Goal: Transaction & Acquisition: Purchase product/service

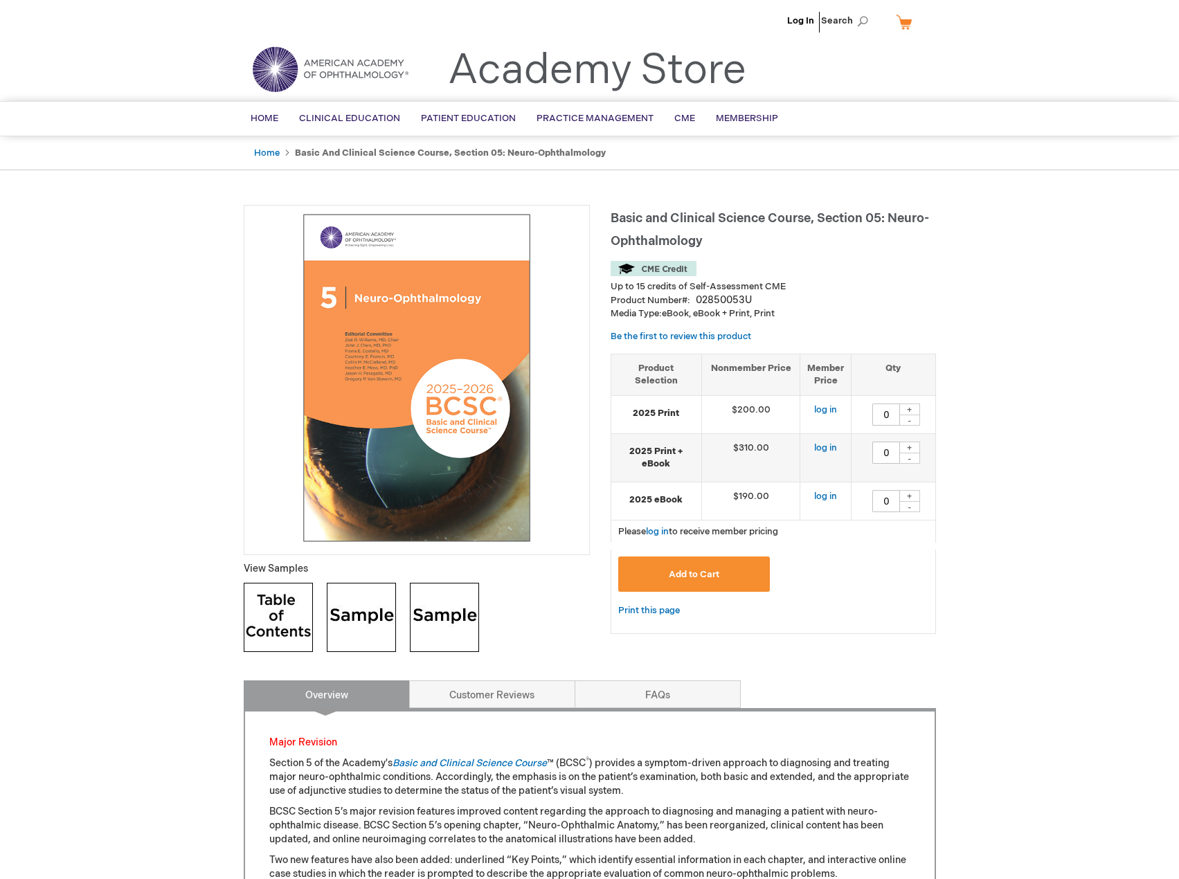
click at [912, 498] on div "+" at bounding box center [910, 496] width 21 height 12
type input "1"
click at [713, 575] on span "Add to Cart" at bounding box center [694, 574] width 51 height 11
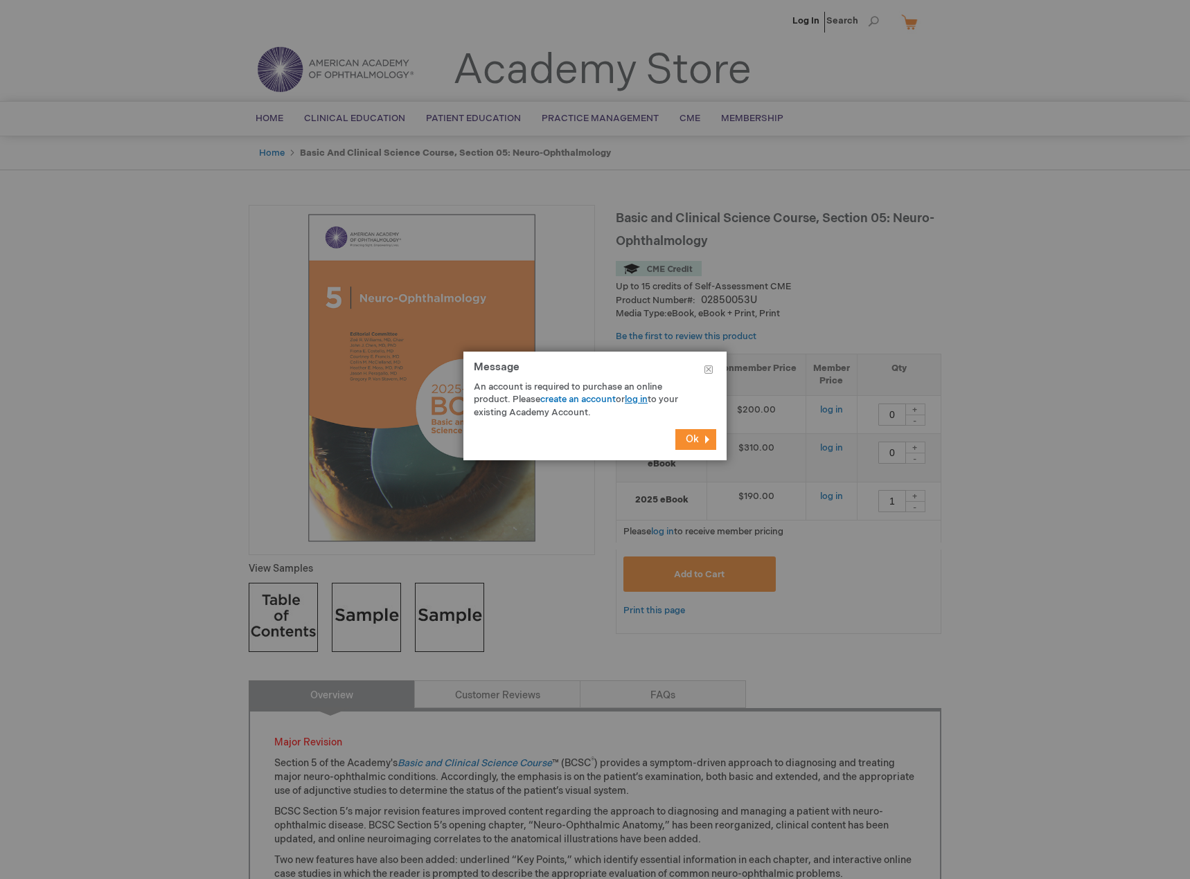
click at [645, 397] on link "log in" at bounding box center [636, 399] width 23 height 11
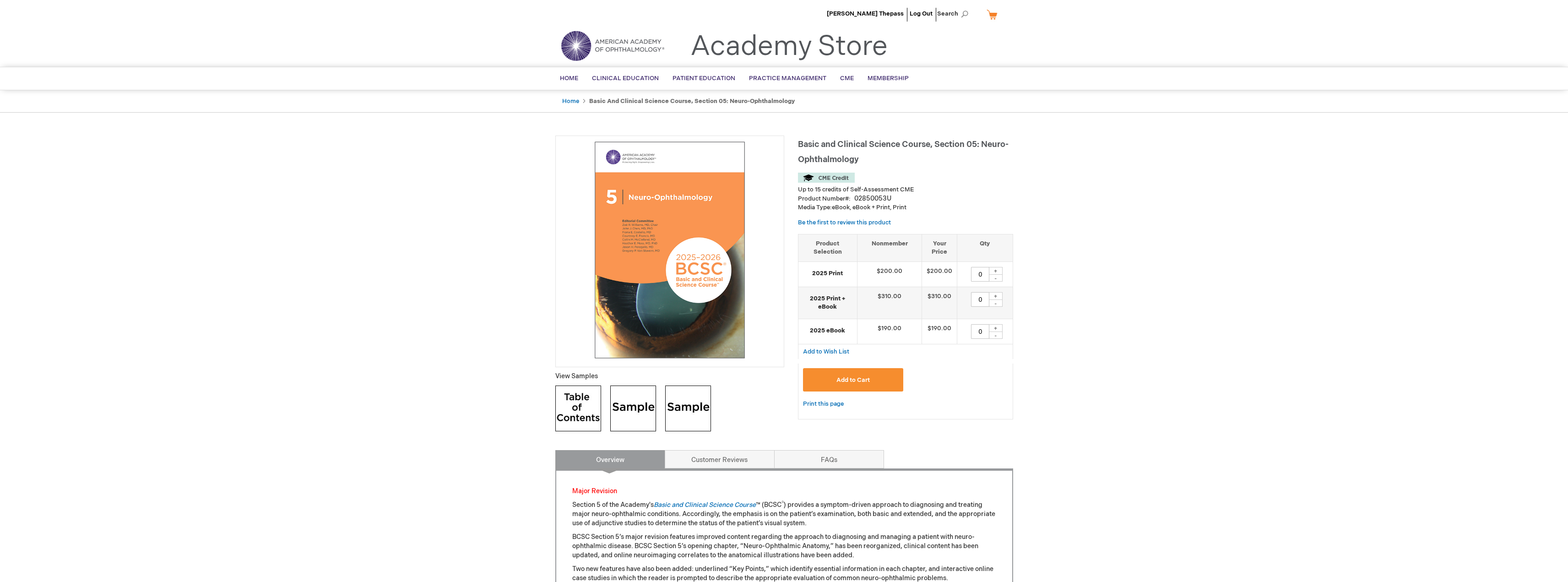
click at [998, 330] on div "+" at bounding box center [996, 328] width 14 height 8
type input "1"
click at [879, 379] on button "Add to Cart" at bounding box center [853, 380] width 100 height 23
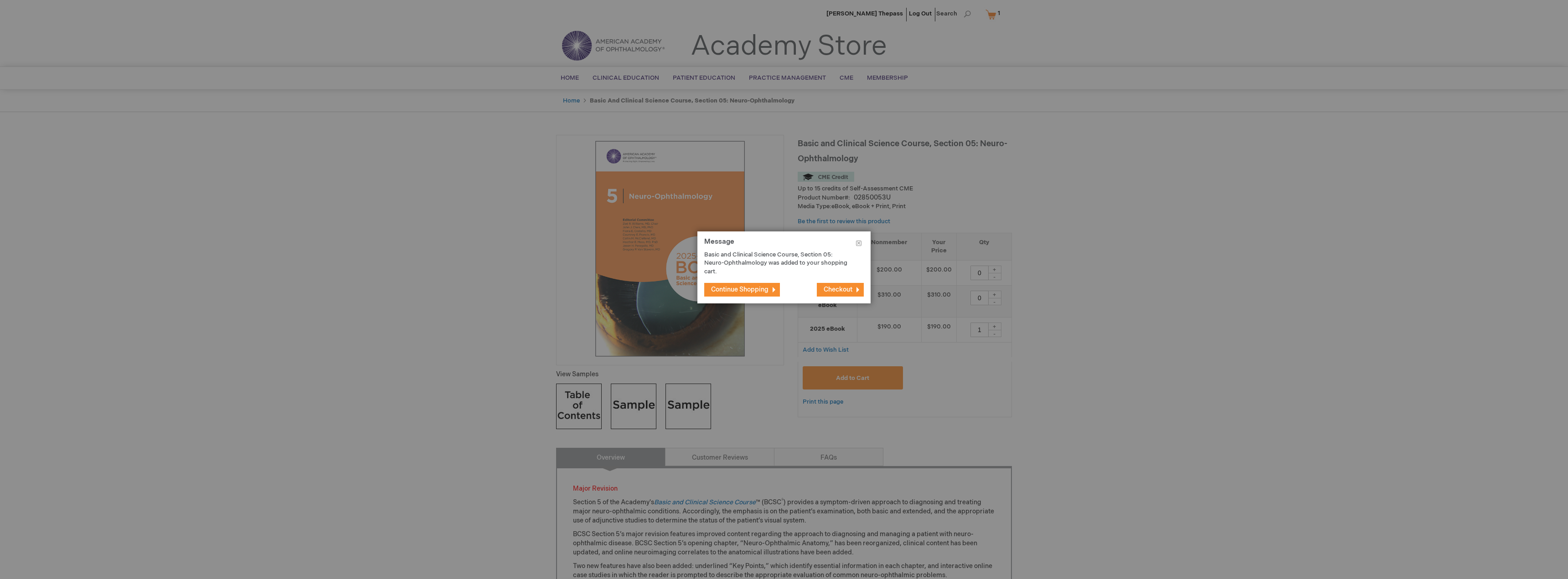
click at [829, 286] on span "Checkout" at bounding box center [838, 290] width 29 height 8
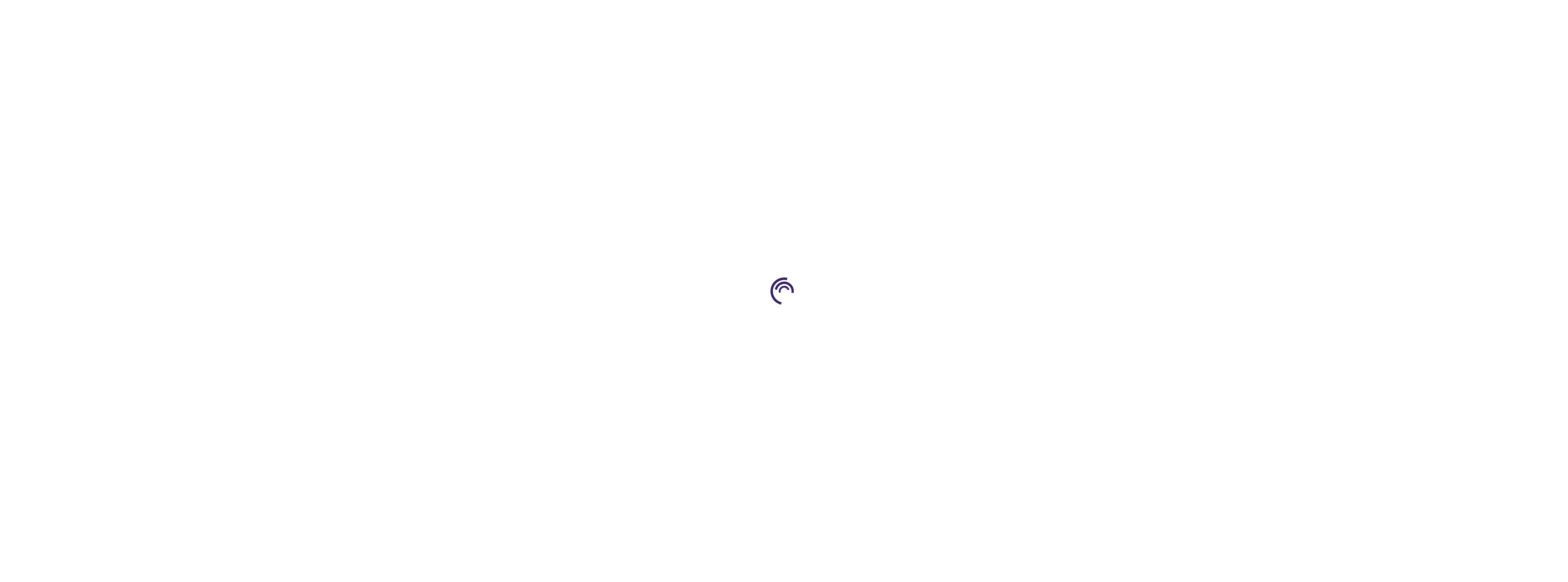
select select "NL"
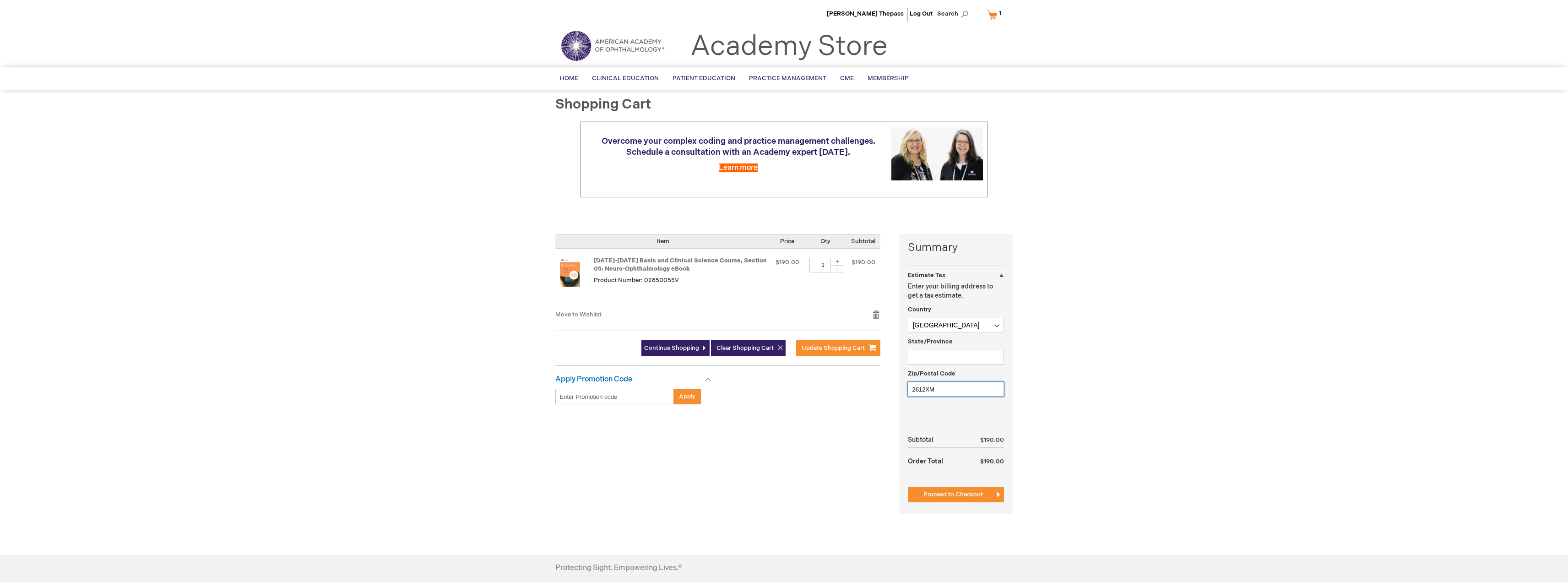
drag, startPoint x: 950, startPoint y: 390, endPoint x: 894, endPoint y: 393, distance: 56.1
click at [900, 393] on div "Summary Estimate Tax Estimate Tax Enter your billing address to get a tax estim…" at bounding box center [955, 374] width 114 height 280
type input "2289BB"
click at [1115, 380] on div "Gijs Thepass Log Out Search My Cart 1 1 items CLOSE RECENTLY ADDED ITEM(S) Clos…" at bounding box center [784, 350] width 1568 height 700
click at [983, 356] on input "State/Province" at bounding box center [955, 357] width 96 height 15
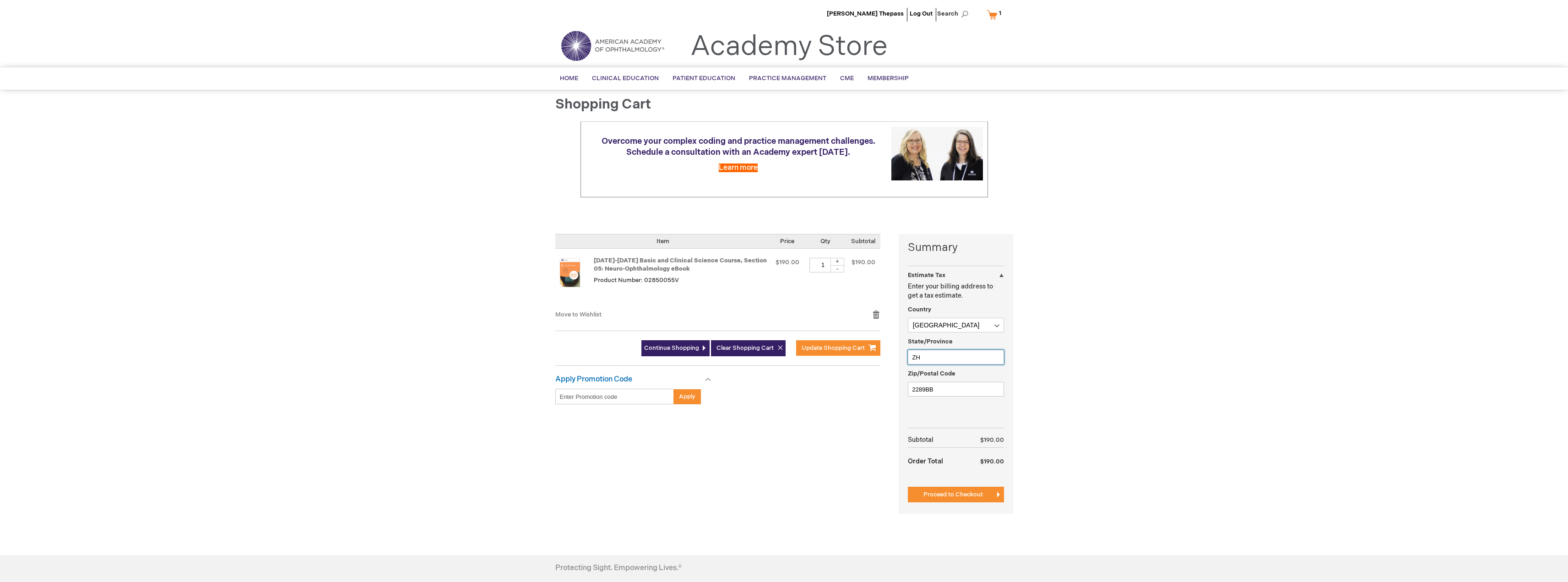
type input "ZH"
click at [1050, 341] on div "Gijs Thepass Log Out Search My Cart 1 1 items CLOSE RECENTLY ADDED ITEM(S) Clos…" at bounding box center [784, 350] width 1568 height 700
click at [953, 495] on span "Proceed to Checkout" at bounding box center [953, 494] width 59 height 7
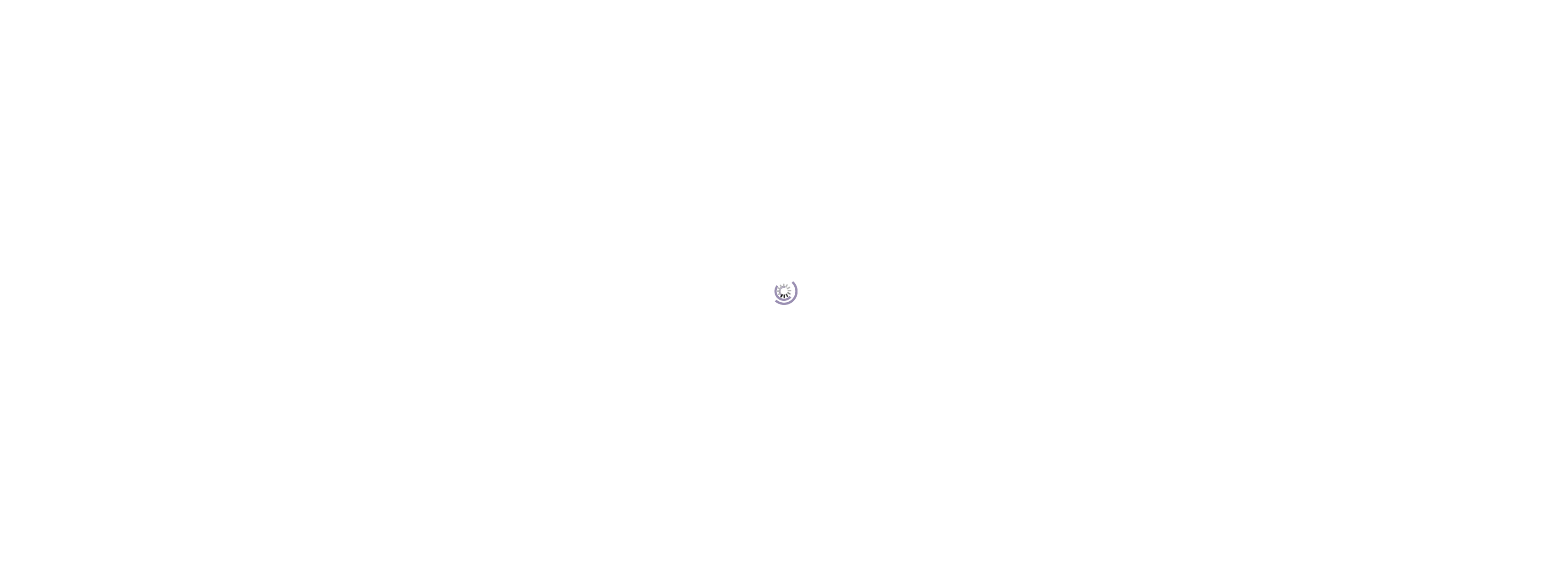
scroll to position [126, 0]
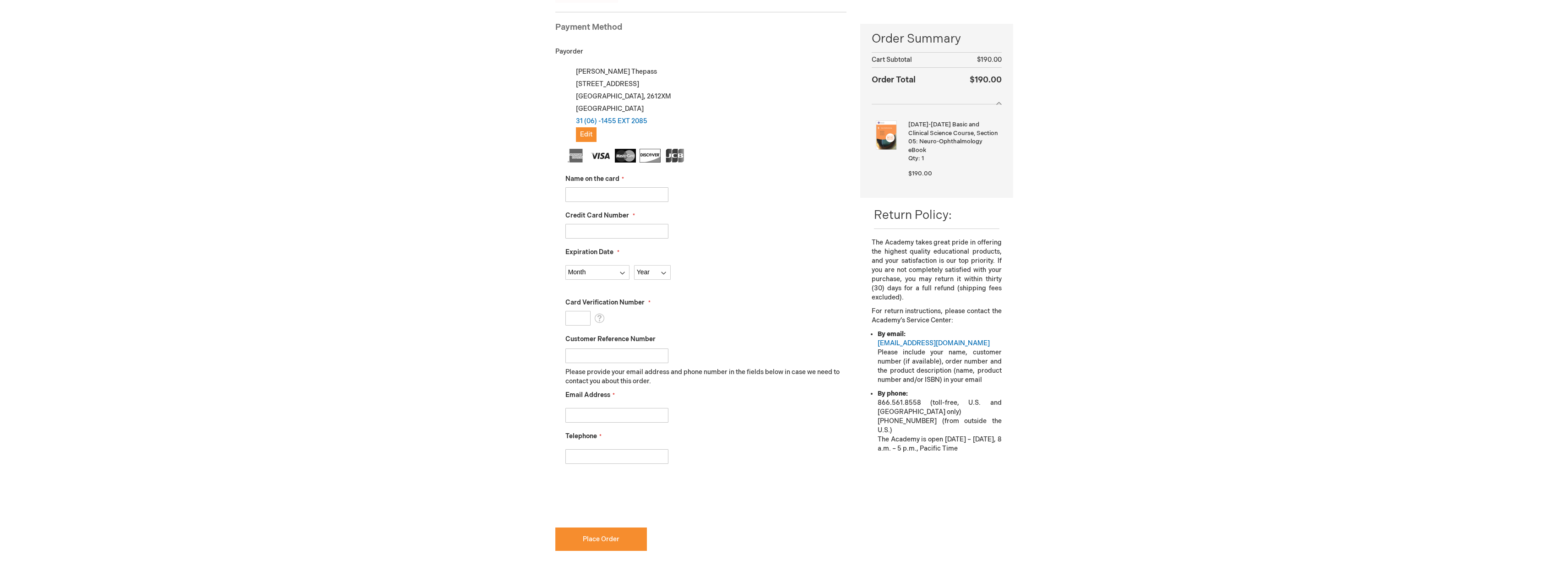
scroll to position [126, 0]
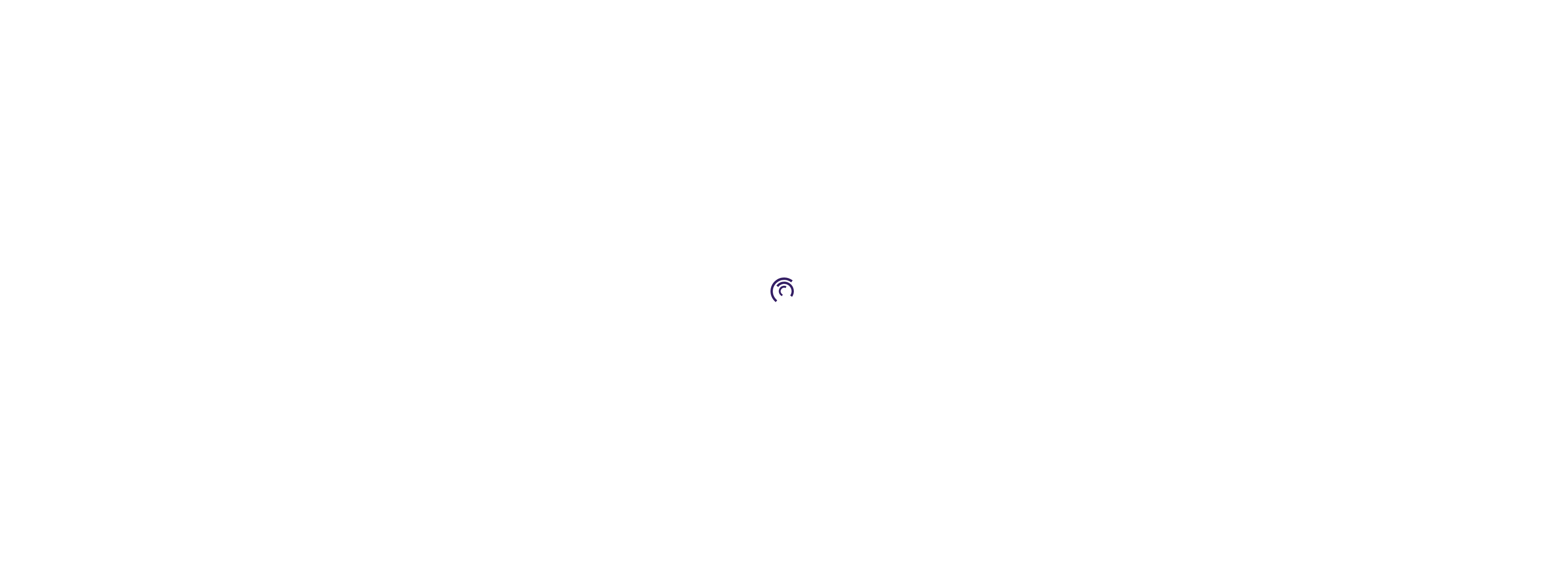
select select "NL"
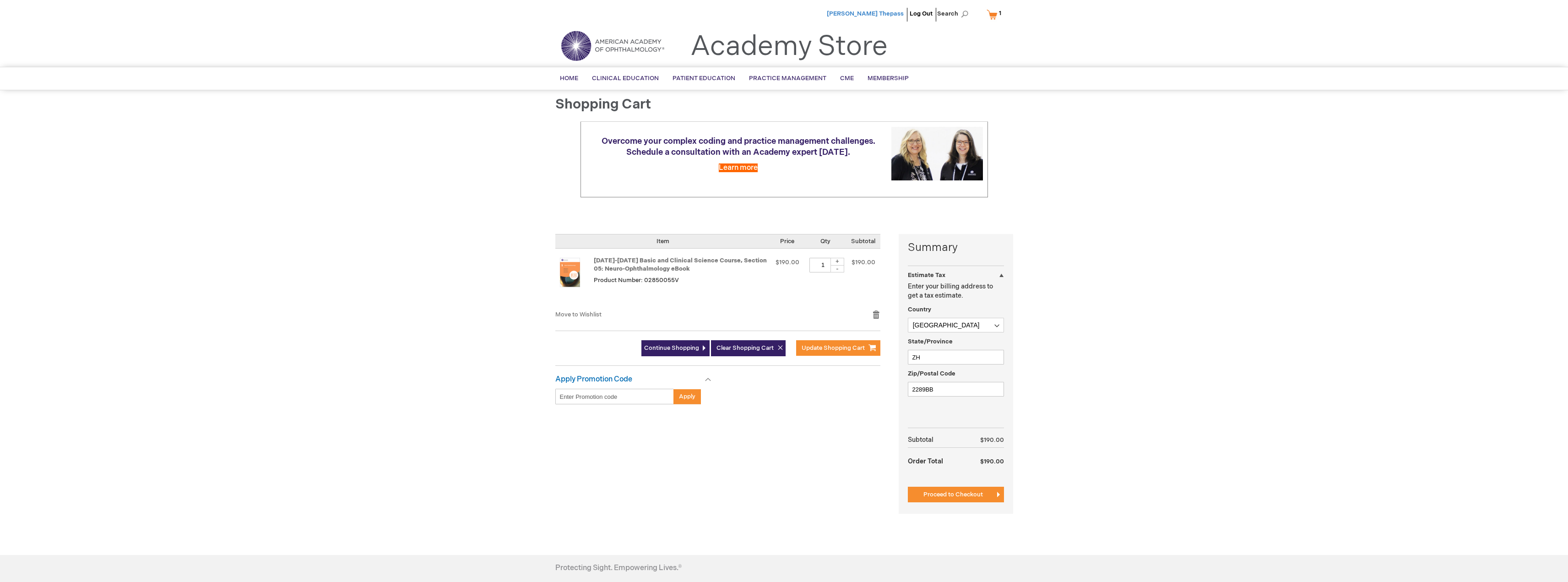
click at [884, 13] on span "[PERSON_NAME] Thepass" at bounding box center [865, 13] width 77 height 7
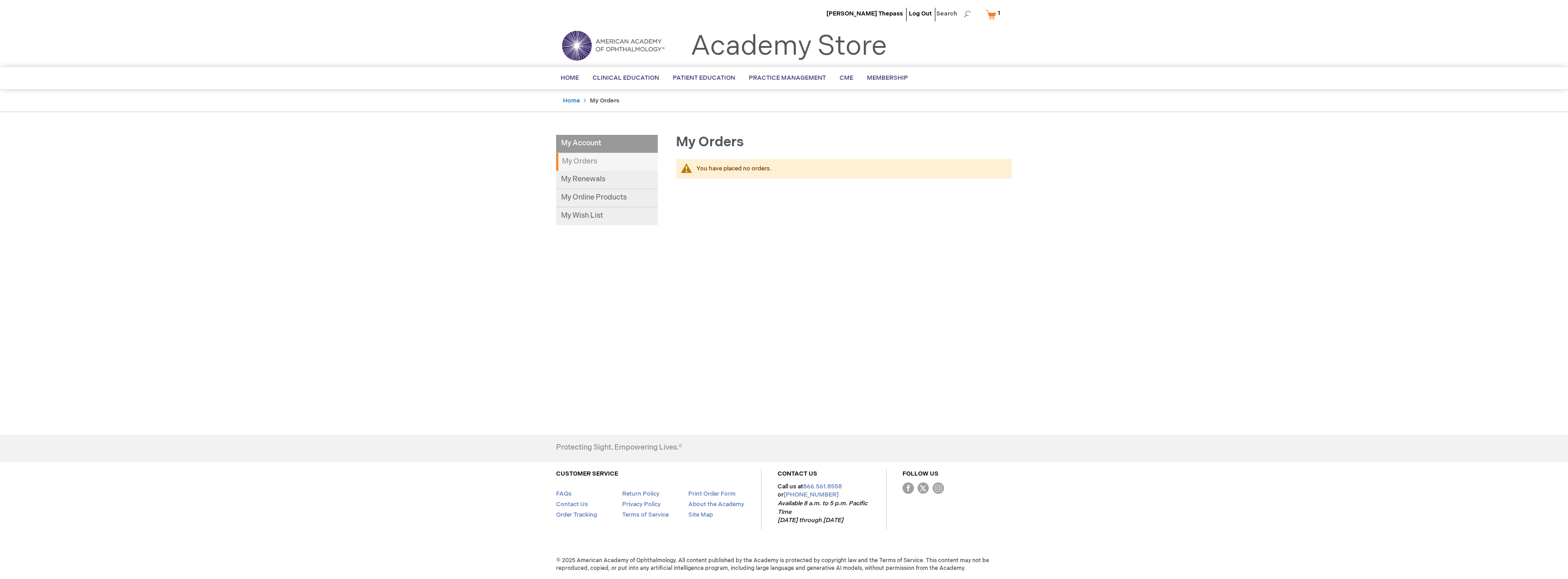
click at [581, 143] on li "My Account" at bounding box center [607, 144] width 101 height 18
drag, startPoint x: 854, startPoint y: 67, endPoint x: 1102, endPoint y: 41, distance: 249.4
click at [1111, 41] on header "Gijs Thepass Log Out Search My Cart 1 1 items CLOSE RECENTLY ADDED ITEM(S) Clos…" at bounding box center [784, 33] width 1568 height 66
click at [885, 13] on span "[PERSON_NAME] Thepass" at bounding box center [865, 13] width 76 height 7
click at [890, 77] on span "Membership" at bounding box center [887, 78] width 41 height 7
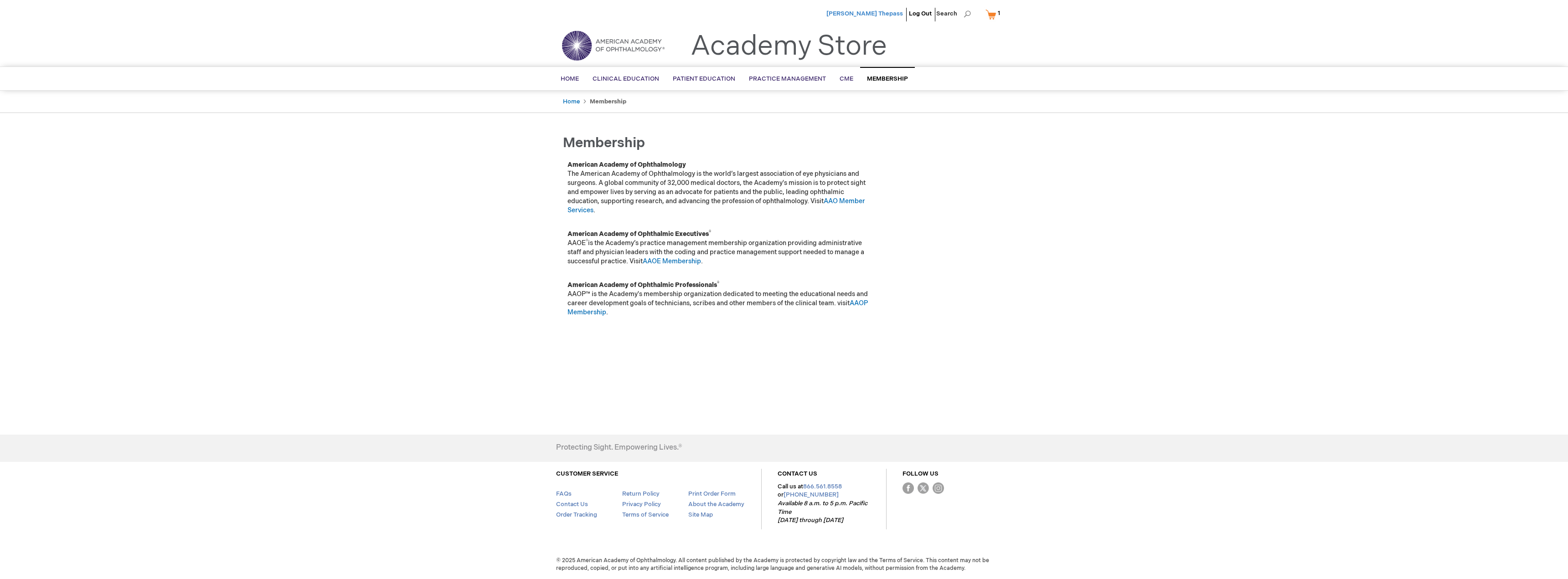
click at [878, 14] on span "Gijs Thepass" at bounding box center [865, 13] width 76 height 7
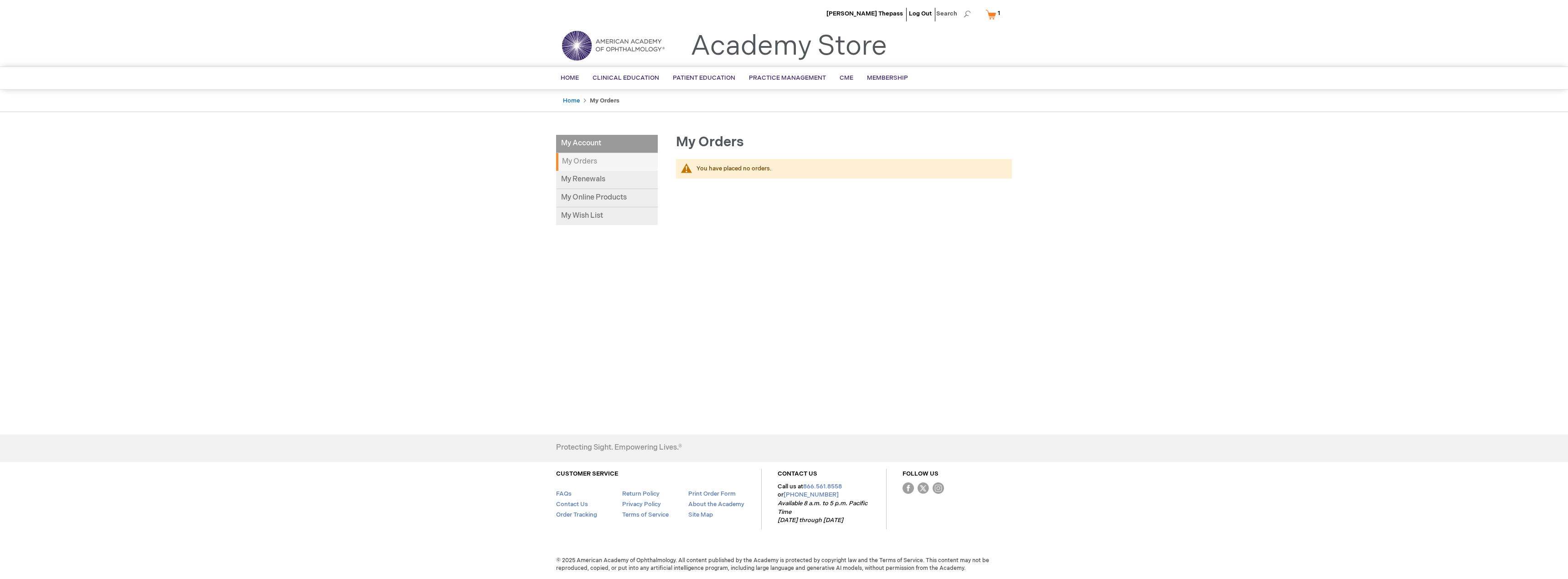
click at [721, 168] on span "You have placed no orders." at bounding box center [734, 168] width 75 height 7
drag, startPoint x: 719, startPoint y: 165, endPoint x: 705, endPoint y: 139, distance: 29.5
click at [712, 143] on span "My Orders" at bounding box center [710, 142] width 68 height 16
click at [602, 196] on link "My Online Products" at bounding box center [607, 198] width 101 height 18
click at [991, 19] on link "My Cart 1 1 items" at bounding box center [995, 14] width 22 height 16
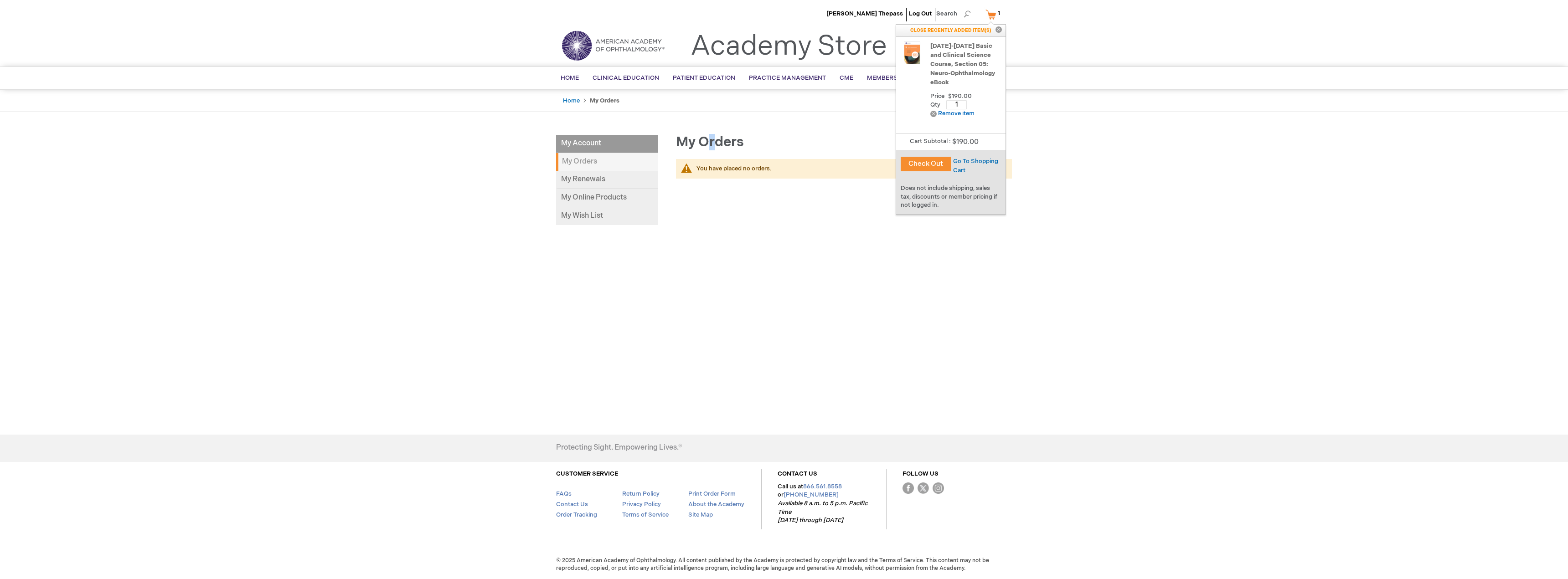
click at [935, 161] on button "Check Out" at bounding box center [926, 164] width 50 height 14
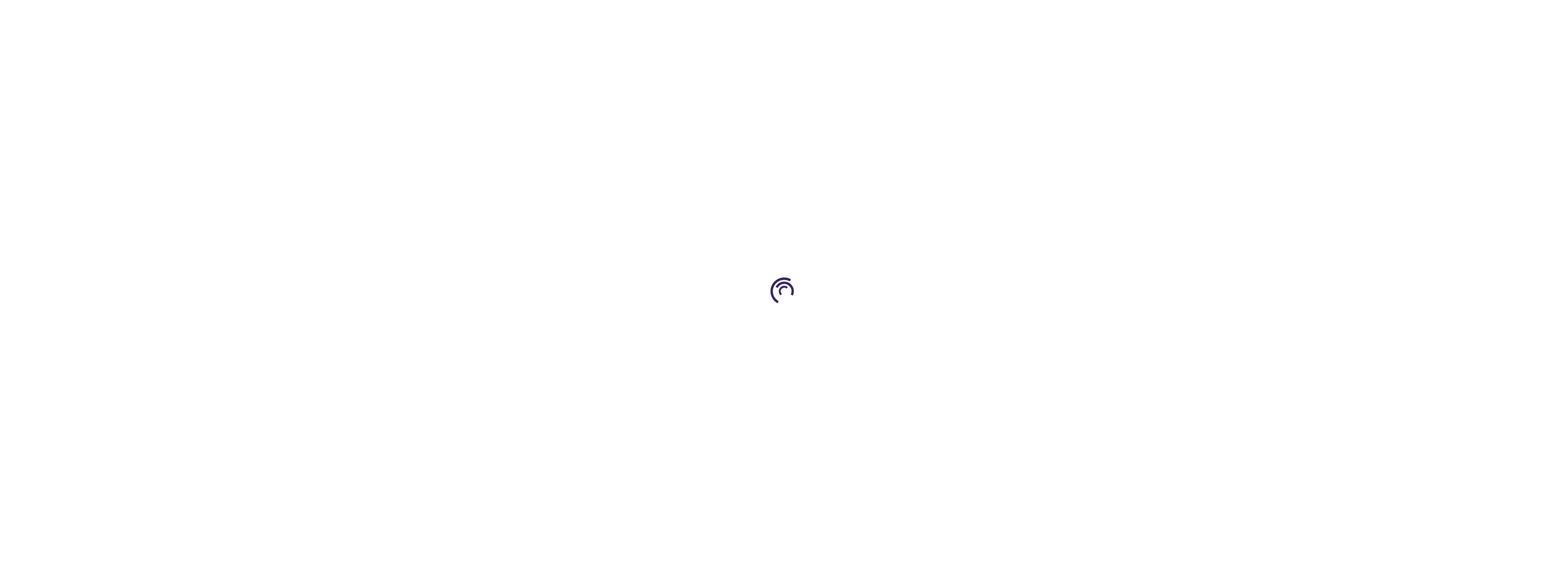
select select "NL"
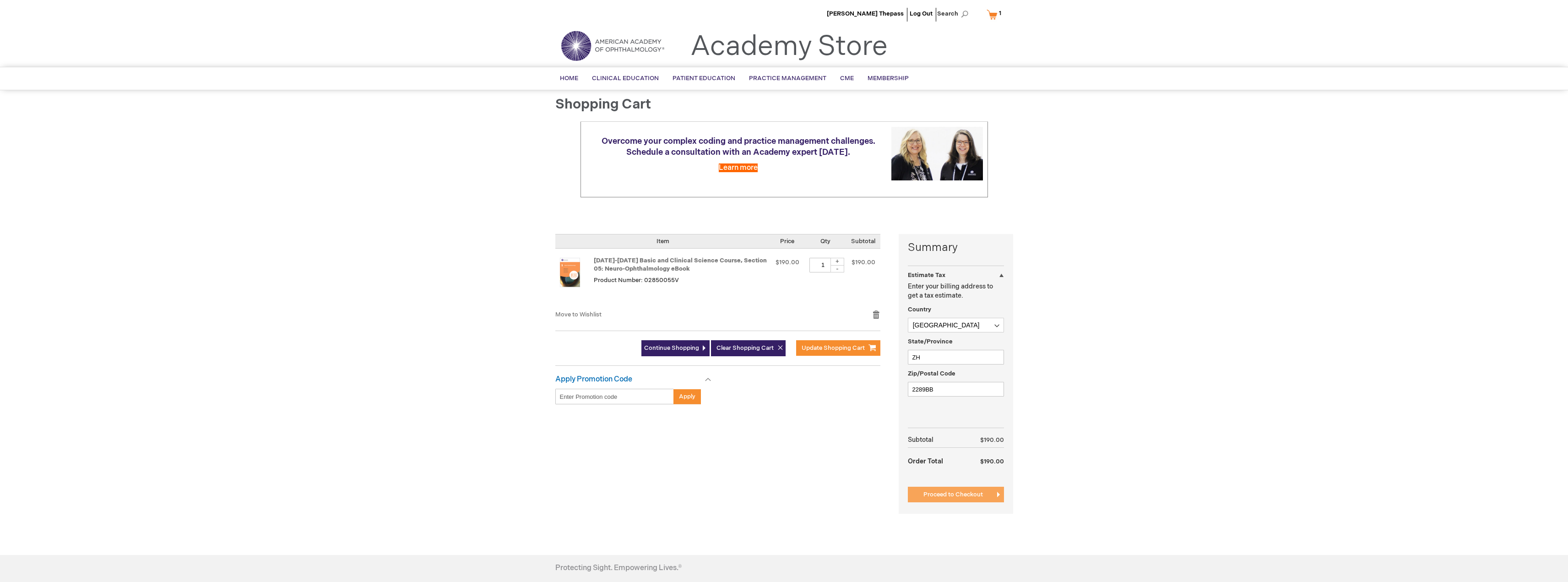
click at [948, 498] on span "Proceed to Checkout" at bounding box center [953, 494] width 59 height 7
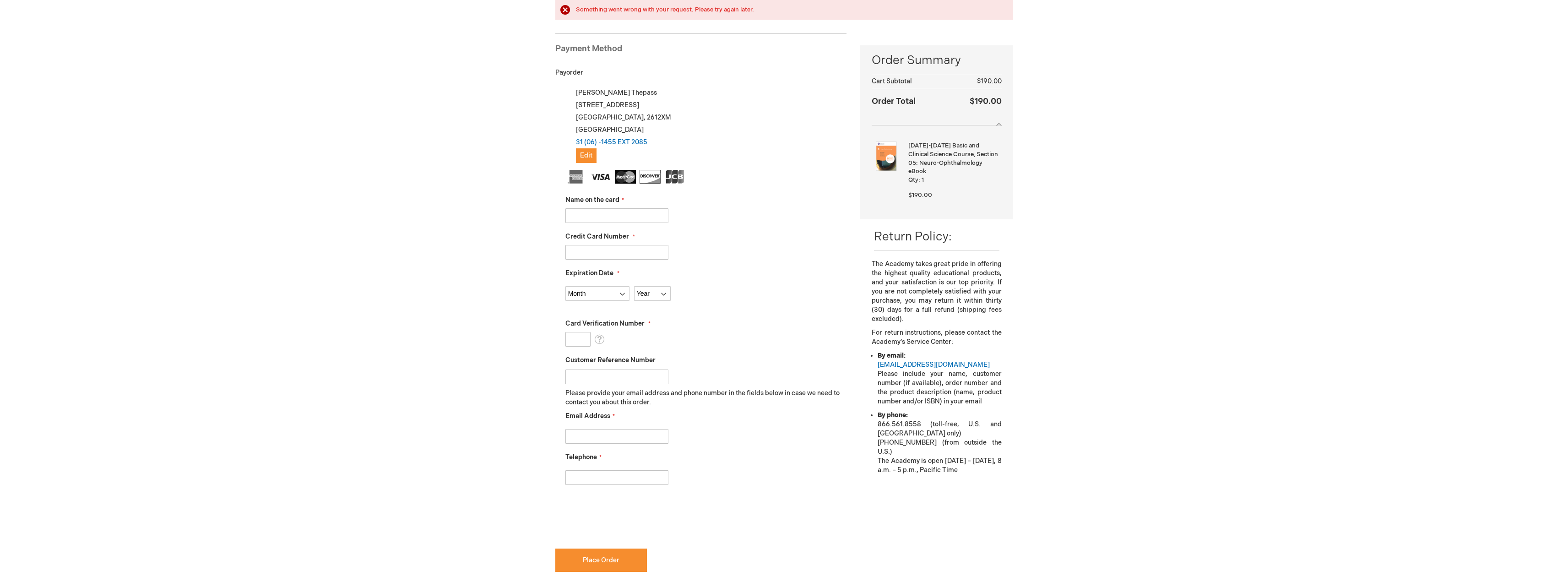
scroll to position [149, 0]
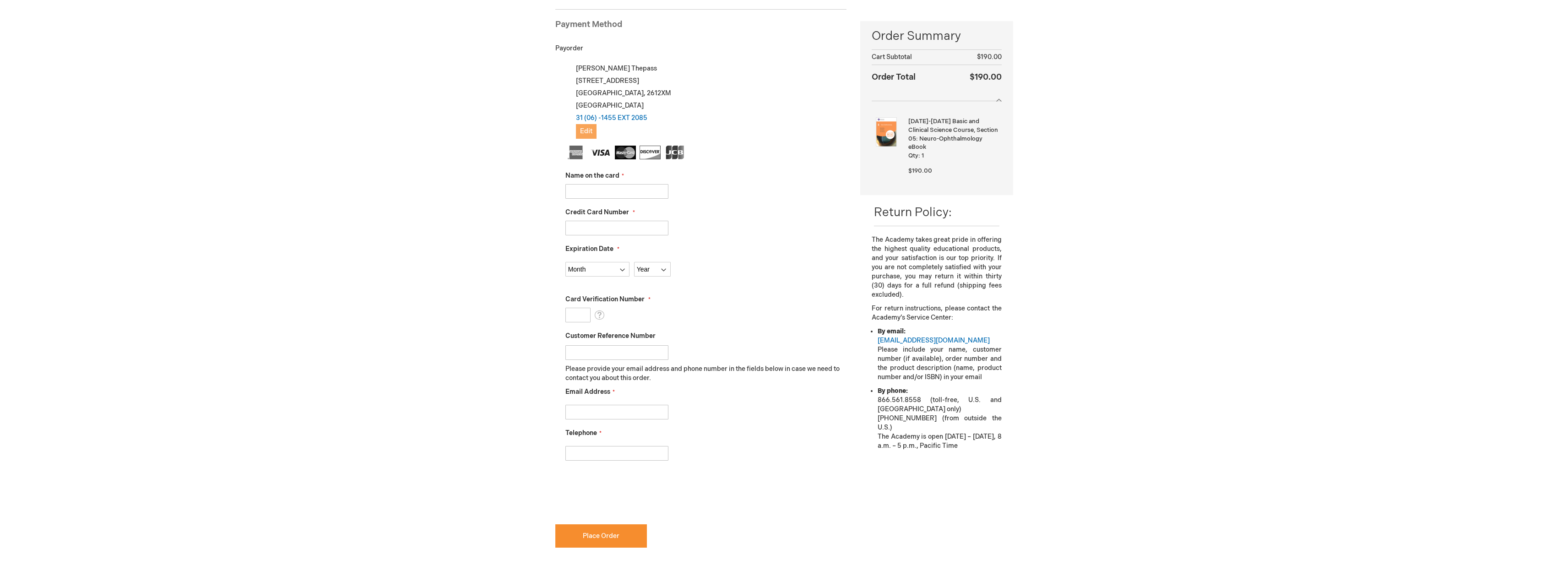
click at [590, 132] on span "Edit" at bounding box center [586, 132] width 13 height 8
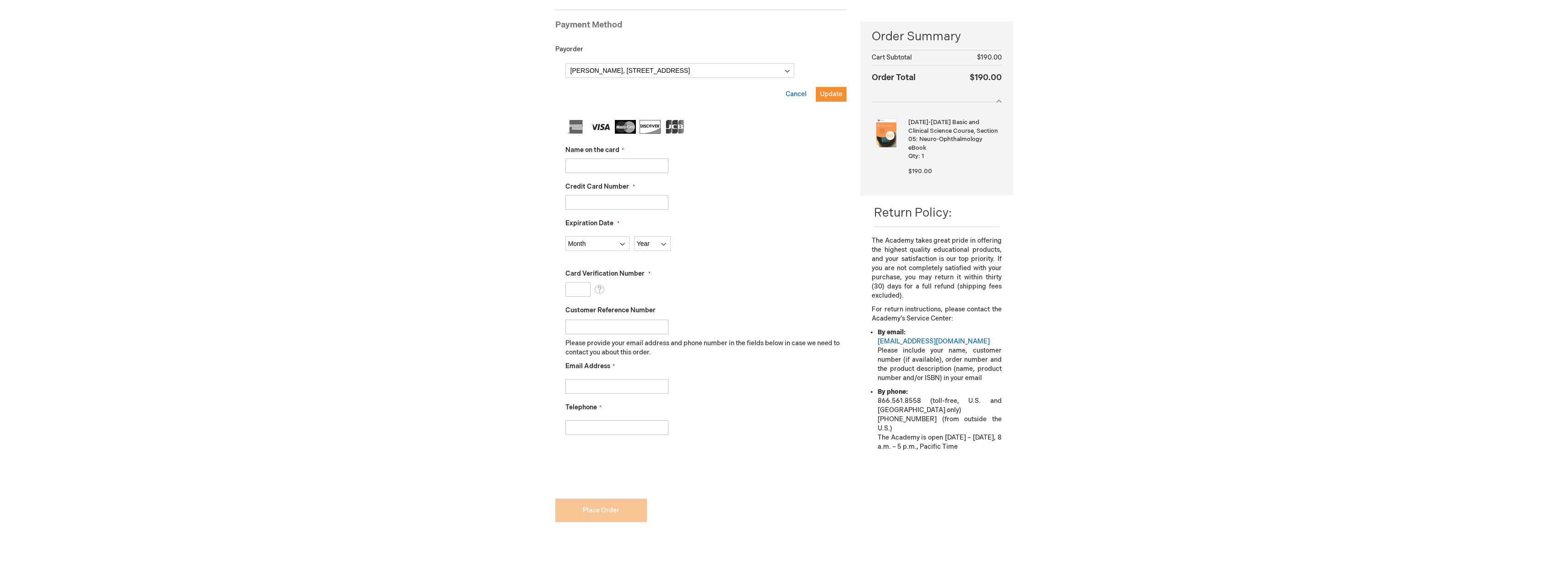
scroll to position [126, 0]
click at [613, 68] on select "Gijs Thepass, Rembrandtstraat 6 , Delft, 2612XM, Netherlands New Address" at bounding box center [680, 70] width 229 height 15
select select
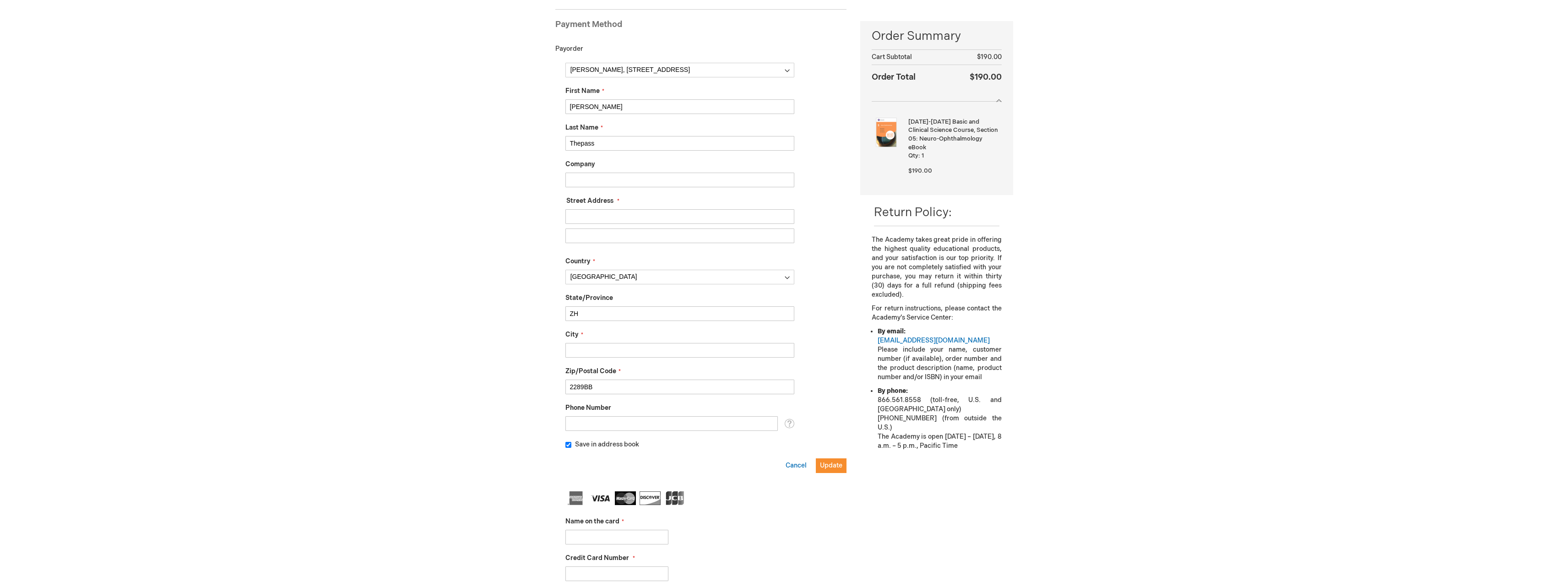
click at [595, 217] on input "Street Address: Line 1" at bounding box center [680, 216] width 229 height 15
click at [605, 181] on input "Company" at bounding box center [680, 180] width 229 height 15
type input "Ophthanos B.V."
click at [587, 217] on input "Street Address: Line 1" at bounding box center [680, 216] width 229 height 15
type input "Delftweg 83"
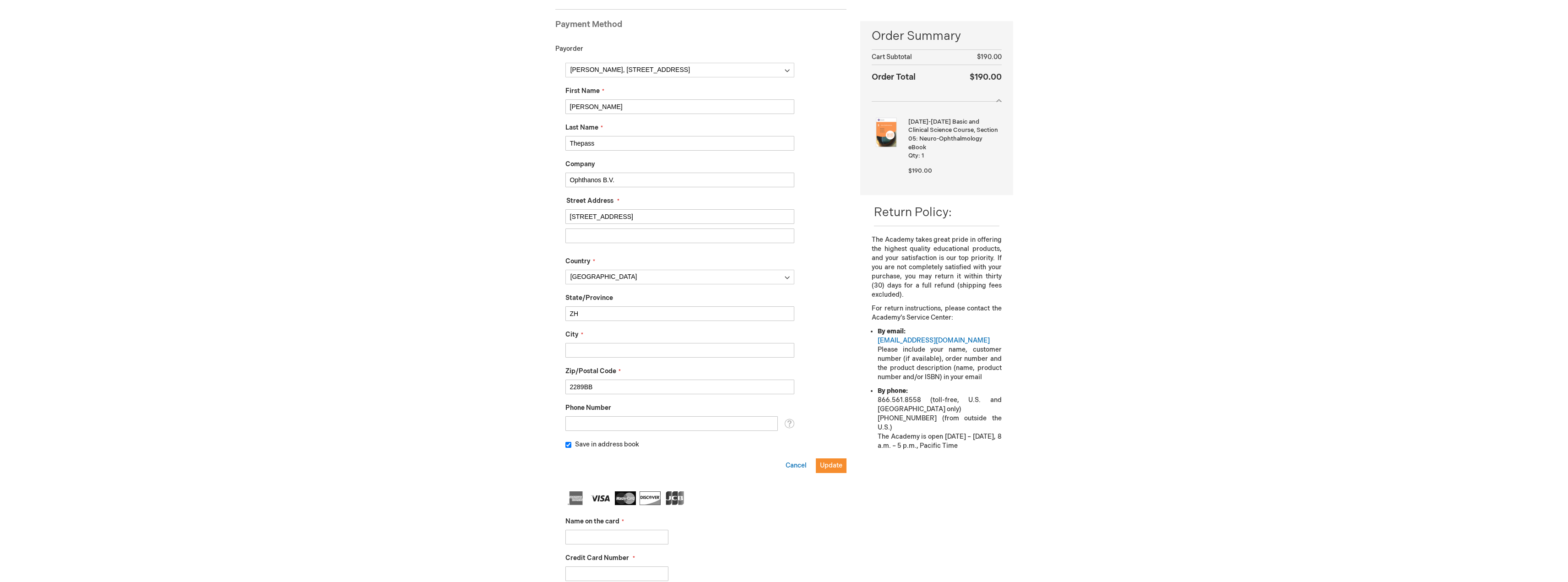
click at [604, 313] on input "ZH" at bounding box center [680, 313] width 229 height 15
click at [587, 351] on input "City" at bounding box center [680, 351] width 229 height 15
type input "Rijswijk"
drag, startPoint x: 711, startPoint y: 431, endPoint x: 734, endPoint y: 434, distance: 23.2
drag, startPoint x: 734, startPoint y: 434, endPoint x: 832, endPoint y: 466, distance: 103.1
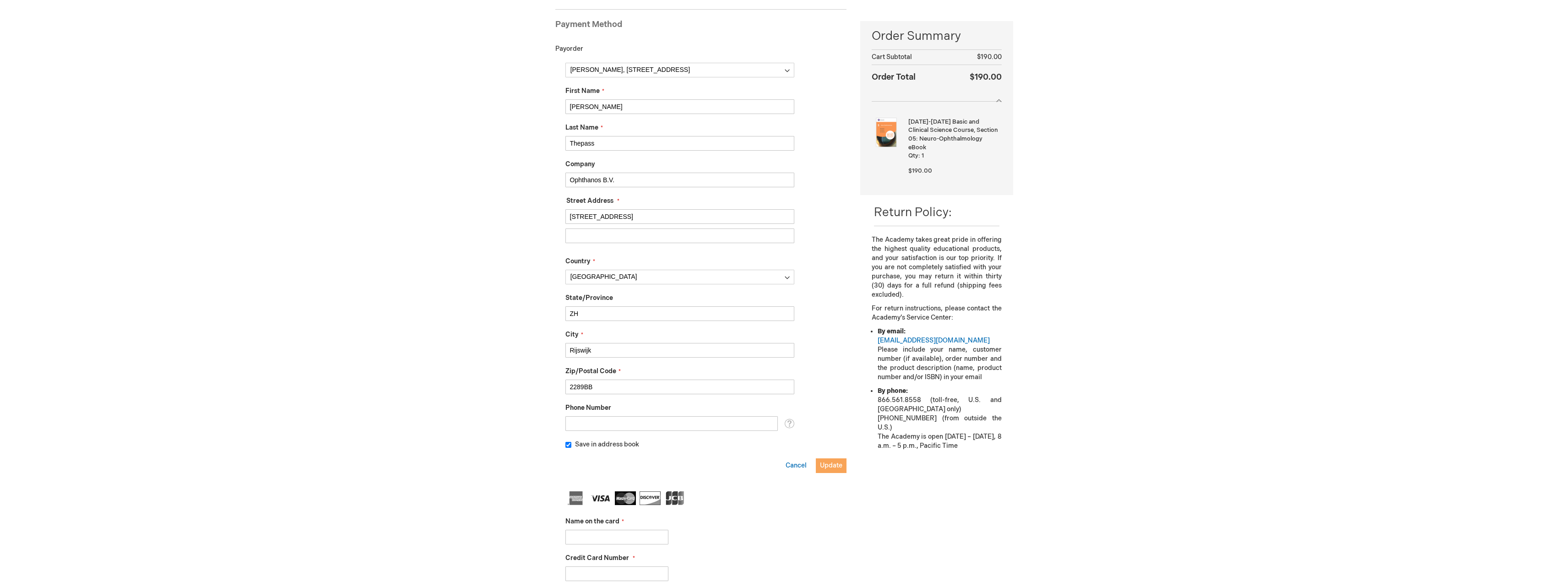
click at [832, 466] on span "Update" at bounding box center [831, 466] width 22 height 8
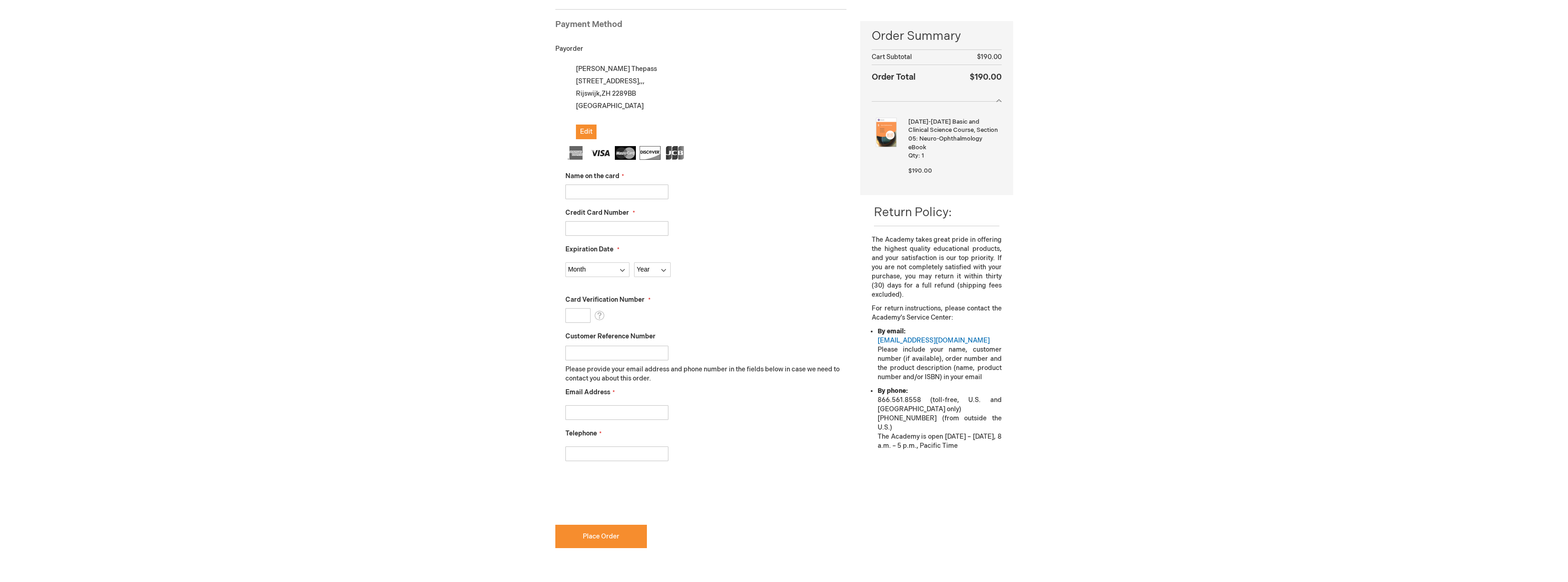
click at [594, 189] on input "Name on the card" at bounding box center [617, 192] width 103 height 15
type input "T"
type input "[PERSON_NAME] Thepass"
click at [596, 227] on input "Credit Card Number" at bounding box center [617, 228] width 103 height 15
type input "4563556200501007"
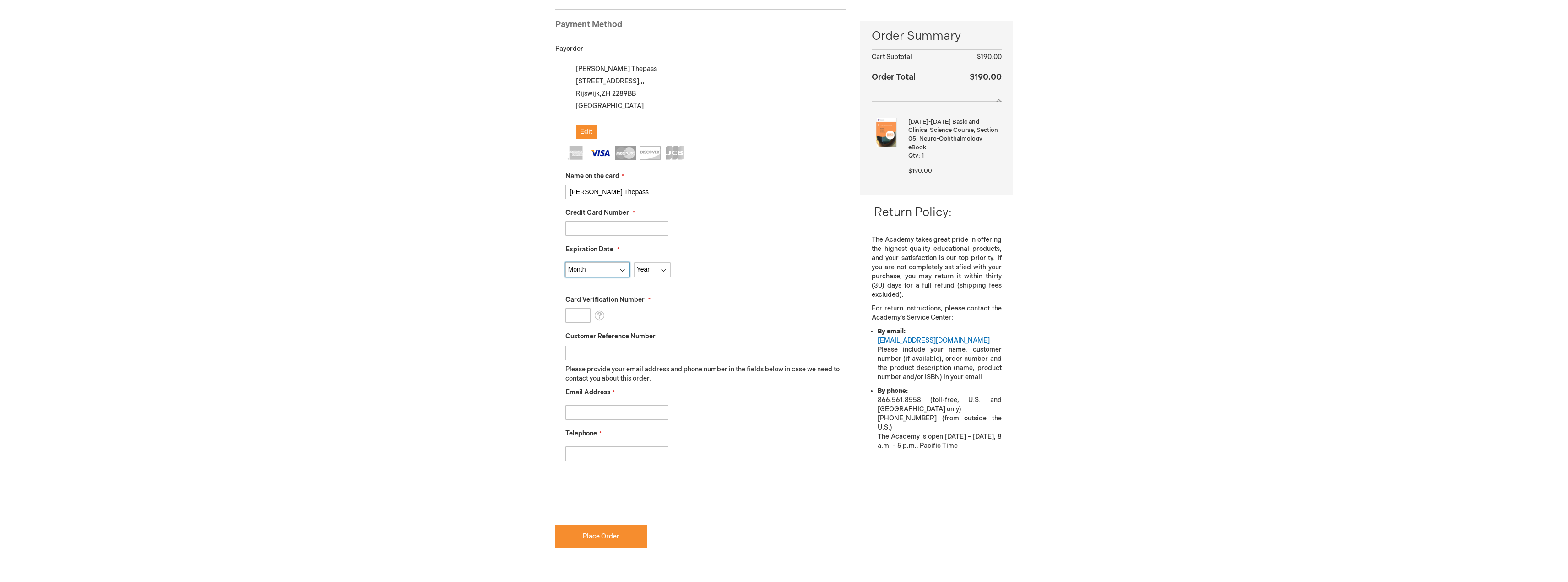
click at [596, 268] on select "Month 01 - January 02 - February 03 - March 04 - April 05 - May 06 - June 07 - …" at bounding box center [597, 270] width 64 height 15
select select "10"
click at [565, 263] on select "Month 01 - January 02 - February 03 - March 04 - April 05 - May 06 - June 07 - …" at bounding box center [597, 270] width 64 height 15
click at [655, 264] on select "Year 2025 2026 2027 2028 2029 2030 2031 2032 2033 2034 2035" at bounding box center [652, 270] width 36 height 15
select select "2027"
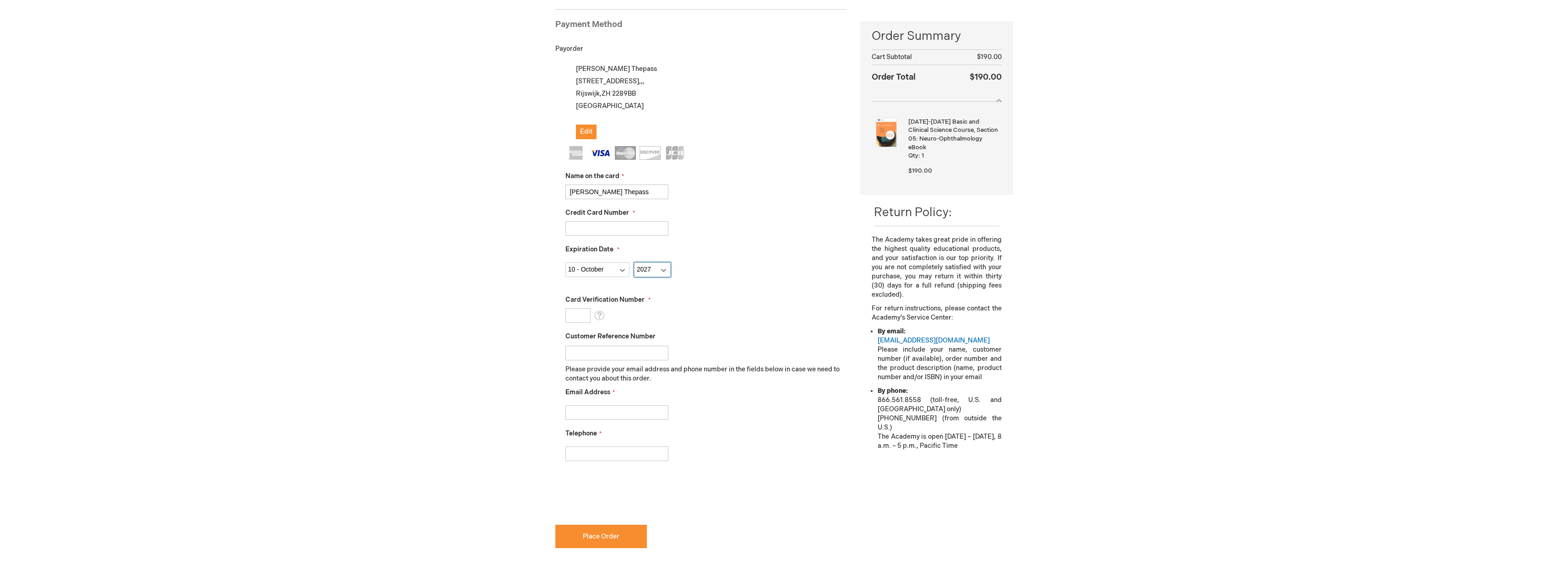
click at [634, 263] on select "Year 2025 2026 2027 2028 2029 2030 2031 2032 2033 2034 2035" at bounding box center [652, 270] width 36 height 15
click at [580, 315] on input "Card Verification Number" at bounding box center [578, 315] width 25 height 15
type input "122"
click at [604, 408] on input "Email Address" at bounding box center [617, 413] width 103 height 15
type input "gijs.thepass@gmail.com"
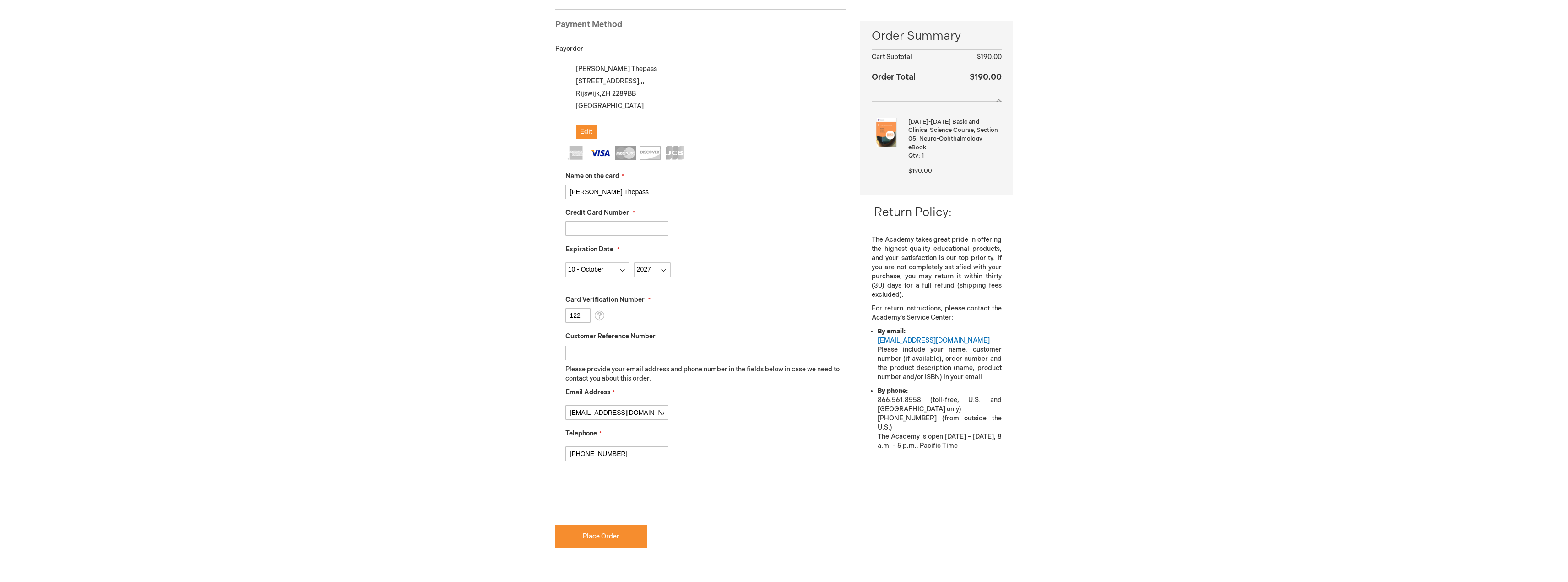
type input "+31614552085"
checkbox input "true"
click at [613, 538] on span "Place Order" at bounding box center [601, 536] width 36 height 8
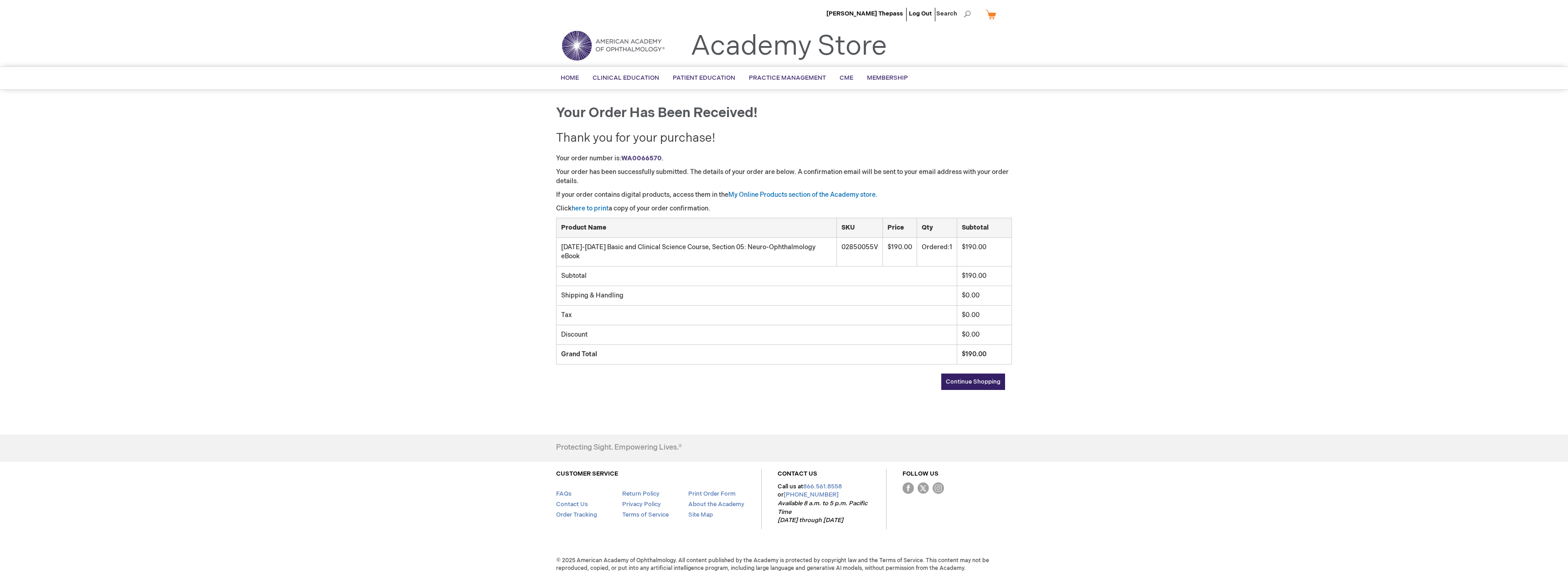
click at [972, 378] on span "Continue Shopping" at bounding box center [973, 382] width 55 height 7
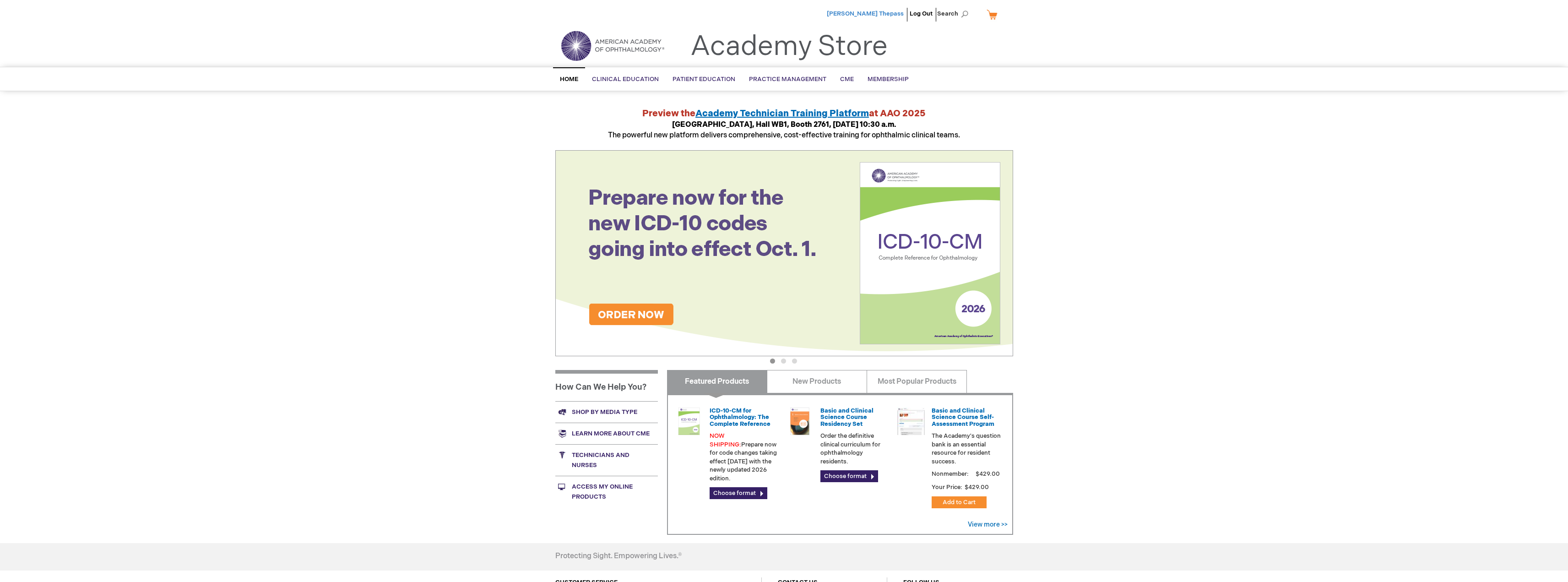
click at [882, 15] on span "[PERSON_NAME] Thepass" at bounding box center [865, 13] width 77 height 7
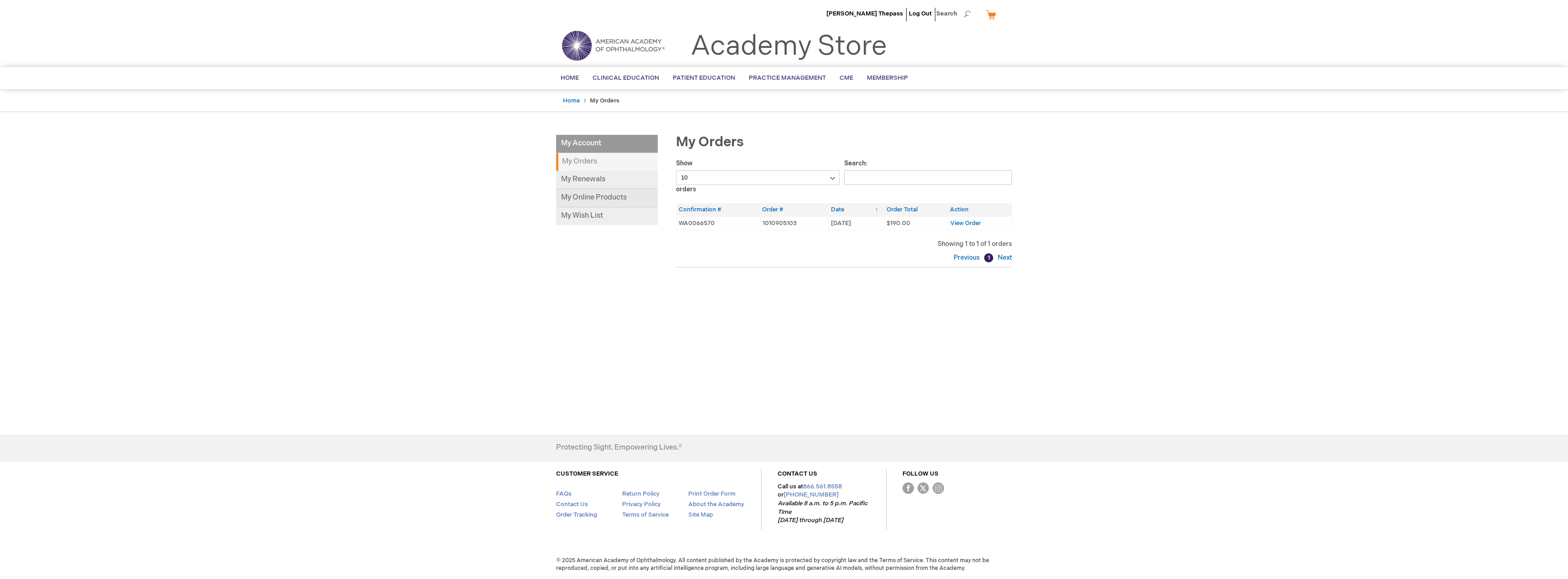
click at [594, 197] on link "My Online Products" at bounding box center [607, 198] width 101 height 18
click at [964, 221] on span "View Order" at bounding box center [966, 223] width 30 height 7
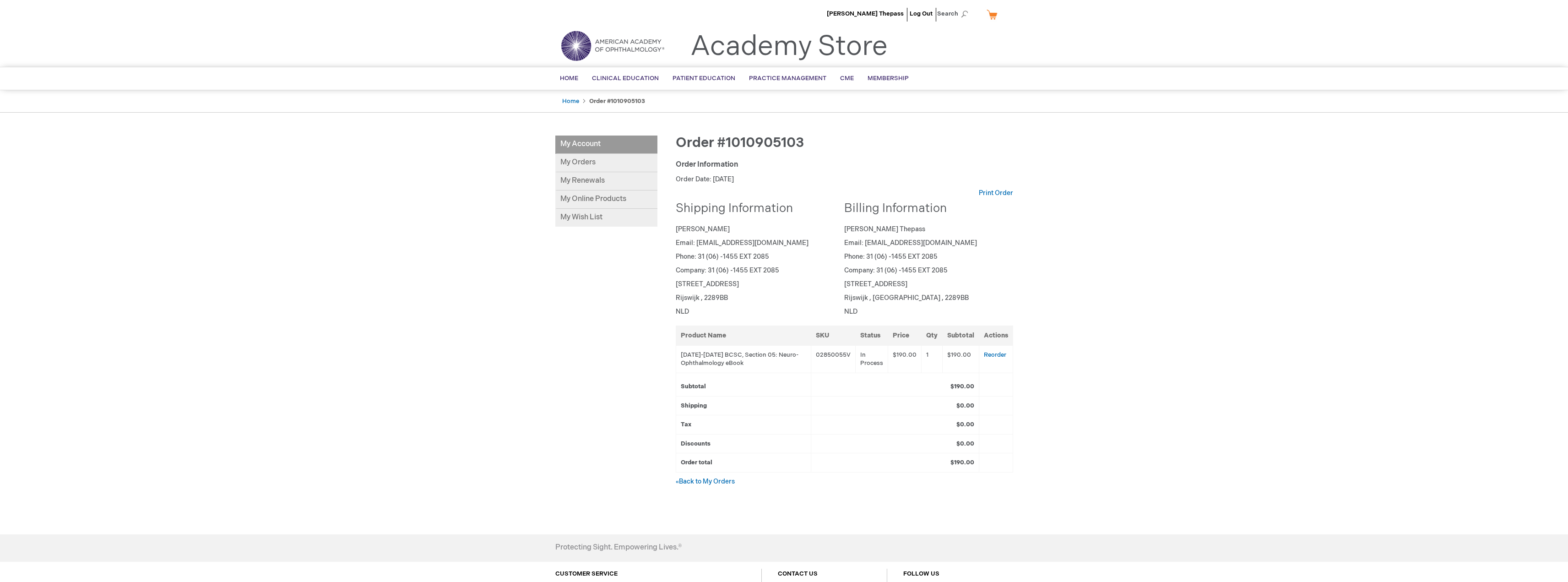
drag, startPoint x: 855, startPoint y: 257, endPoint x: 822, endPoint y: 257, distance: 33.0
drag, startPoint x: 822, startPoint y: 257, endPoint x: 1179, endPoint y: 237, distance: 357.6
click at [1179, 237] on div "[PERSON_NAME] Thepass Log Out Search My Cart CLOSE RECENTLY ADDED ITEM(S) Close…" at bounding box center [784, 340] width 1568 height 680
drag, startPoint x: 752, startPoint y: 364, endPoint x: 773, endPoint y: 362, distance: 21.1
click at [770, 363] on td "[DATE]-[DATE] BCSC, Section 05: Neuro-Ophthalmology eBook" at bounding box center [743, 359] width 135 height 28
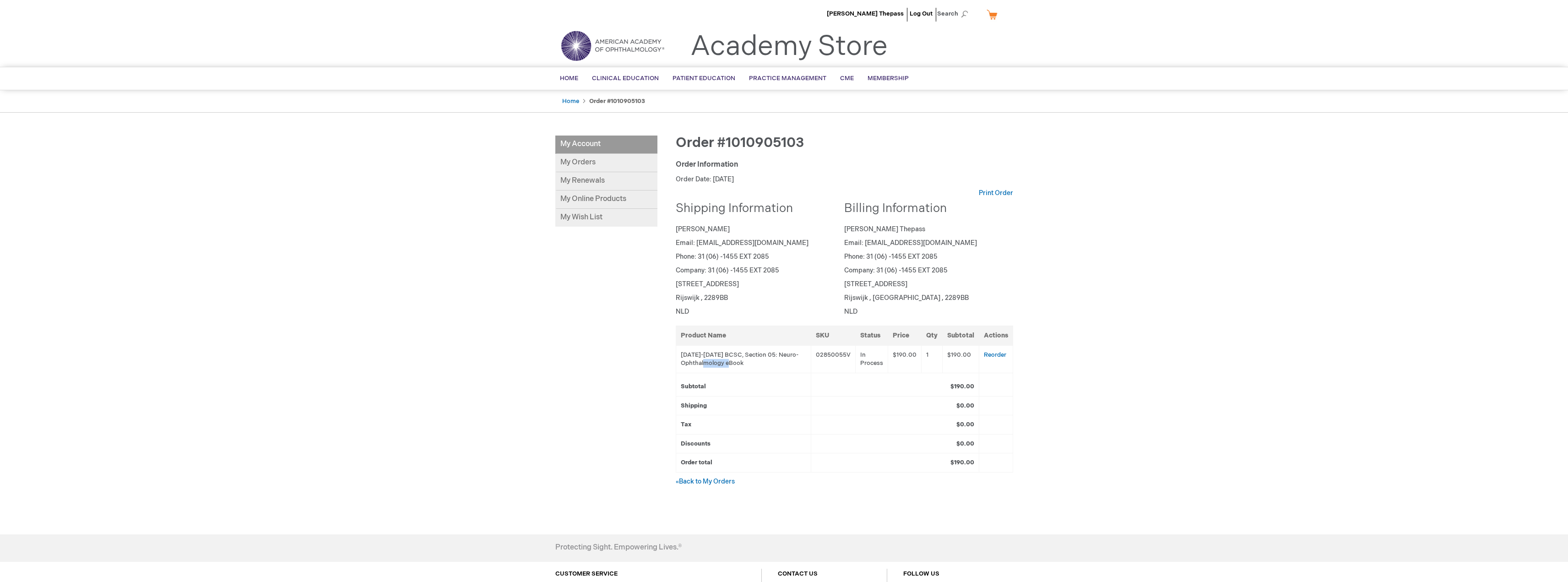
click at [789, 362] on td "[DATE]-[DATE] BCSC, Section 05: Neuro-Ophthalmology eBook" at bounding box center [743, 359] width 135 height 28
drag, startPoint x: 878, startPoint y: 356, endPoint x: 882, endPoint y: 354, distance: 4.5
click at [881, 355] on td "In Process" at bounding box center [871, 359] width 32 height 28
drag, startPoint x: 865, startPoint y: 345, endPoint x: 863, endPoint y: 354, distance: 9.2
click at [864, 356] on td "In Process" at bounding box center [871, 359] width 32 height 28
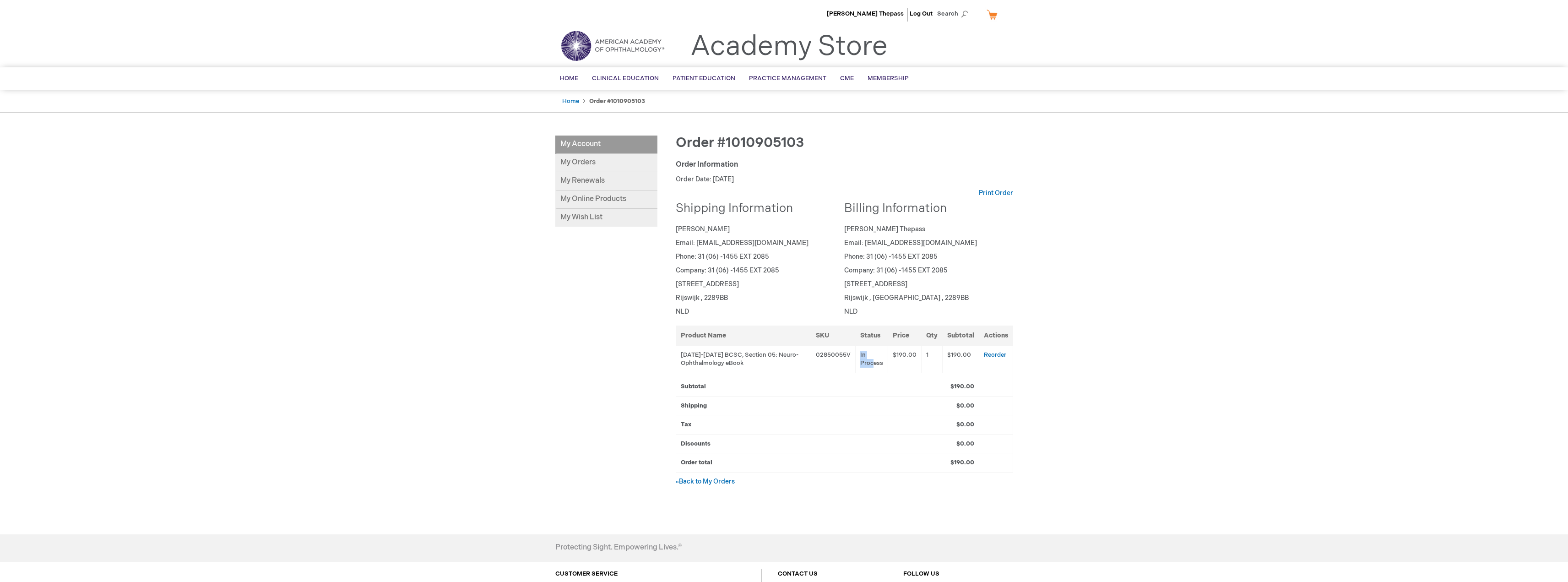
drag, startPoint x: 862, startPoint y: 354, endPoint x: 884, endPoint y: 362, distance: 23.4
click at [877, 362] on td "In Process" at bounding box center [871, 359] width 32 height 28
click at [884, 362] on td "In Process" at bounding box center [871, 359] width 32 height 28
drag, startPoint x: 877, startPoint y: 362, endPoint x: 865, endPoint y: 355, distance: 13.9
click at [865, 355] on td "In Process" at bounding box center [871, 359] width 32 height 28
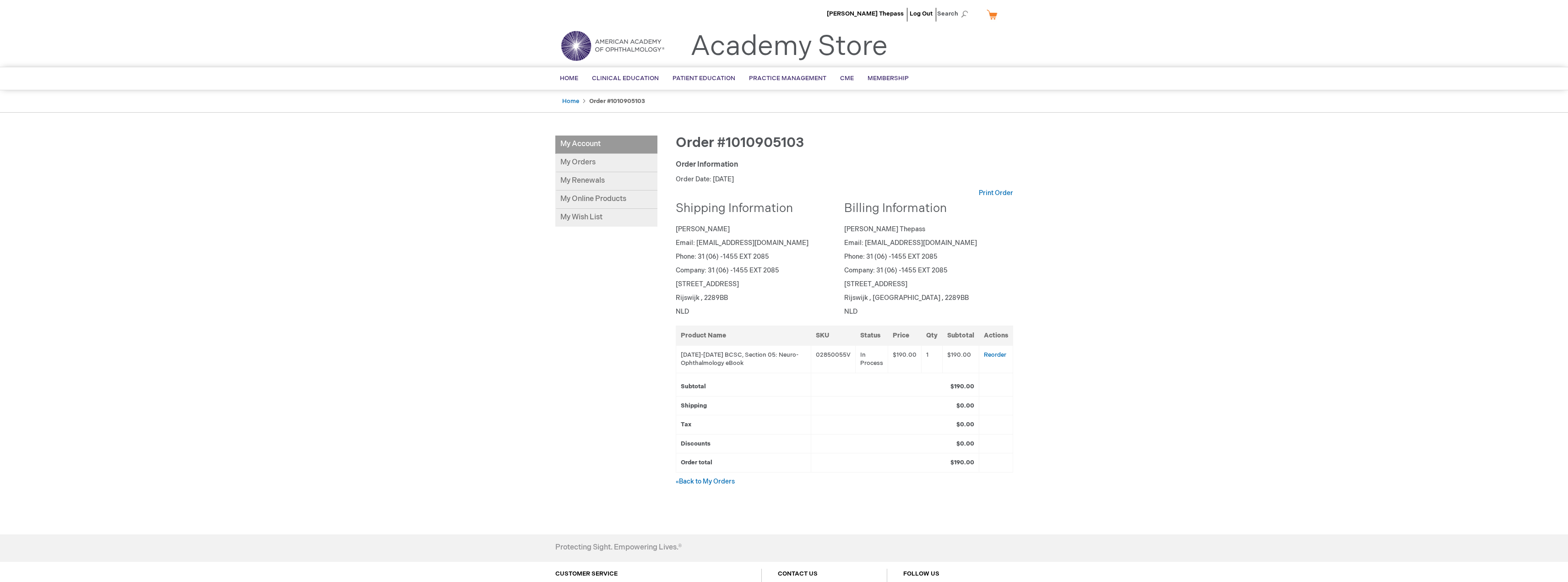
drag, startPoint x: 528, startPoint y: 362, endPoint x: 535, endPoint y: 359, distance: 7.6
click at [528, 362] on div "Gijs Thepass Log Out Search My Cart CLOSE RECENTLY ADDED ITEM(S) Close There ar…" at bounding box center [784, 340] width 1568 height 680
click at [578, 324] on div "My Account My Account My Orders My Renewals My Online Products My Wish List Ord…" at bounding box center [784, 329] width 458 height 387
